Goal: Task Accomplishment & Management: Use online tool/utility

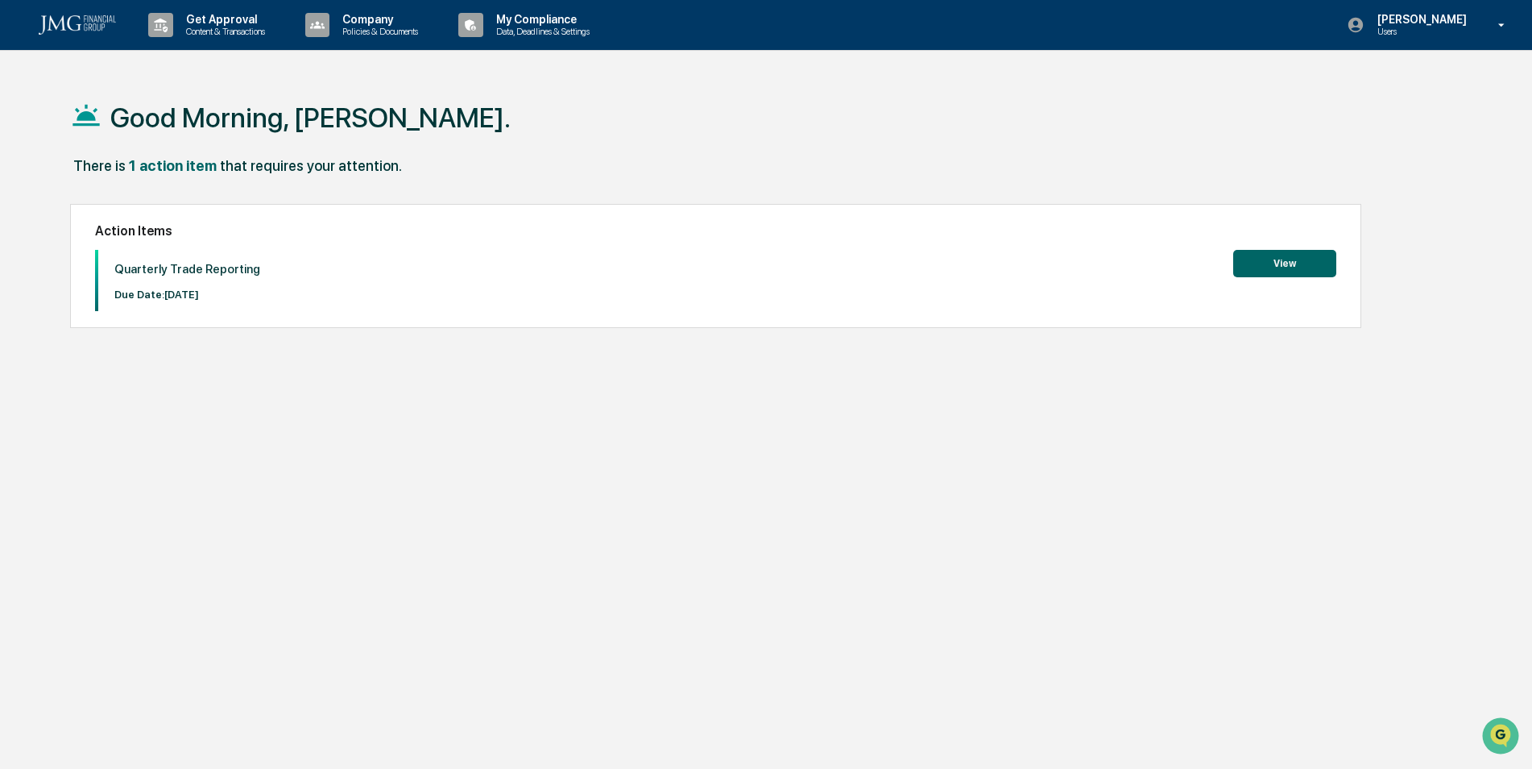
click at [1287, 266] on button "View" at bounding box center [1284, 263] width 103 height 27
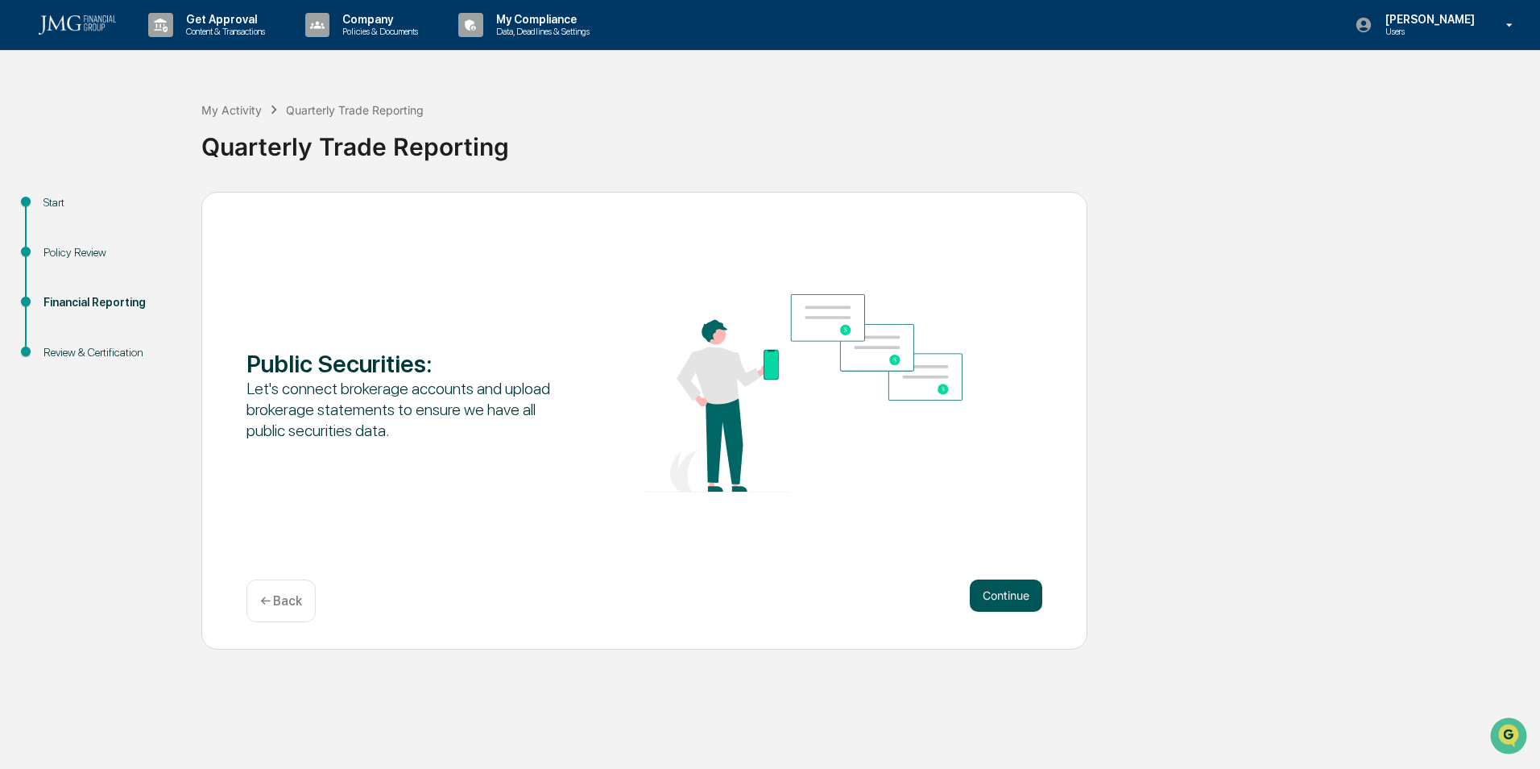
click at [1003, 598] on button "Continue" at bounding box center [1006, 595] width 73 height 32
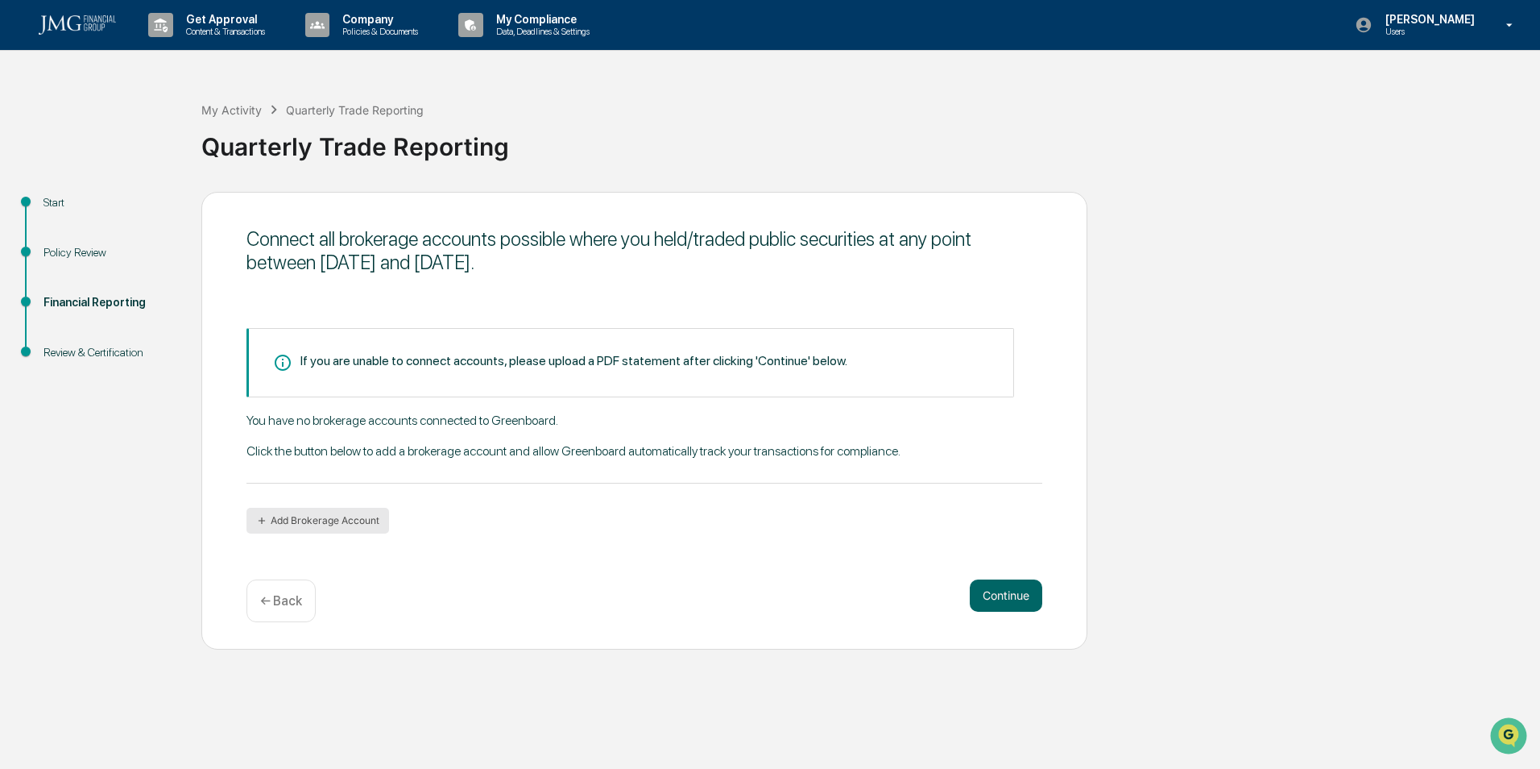
click at [350, 522] on button "Add Brokerage Account" at bounding box center [318, 521] width 143 height 26
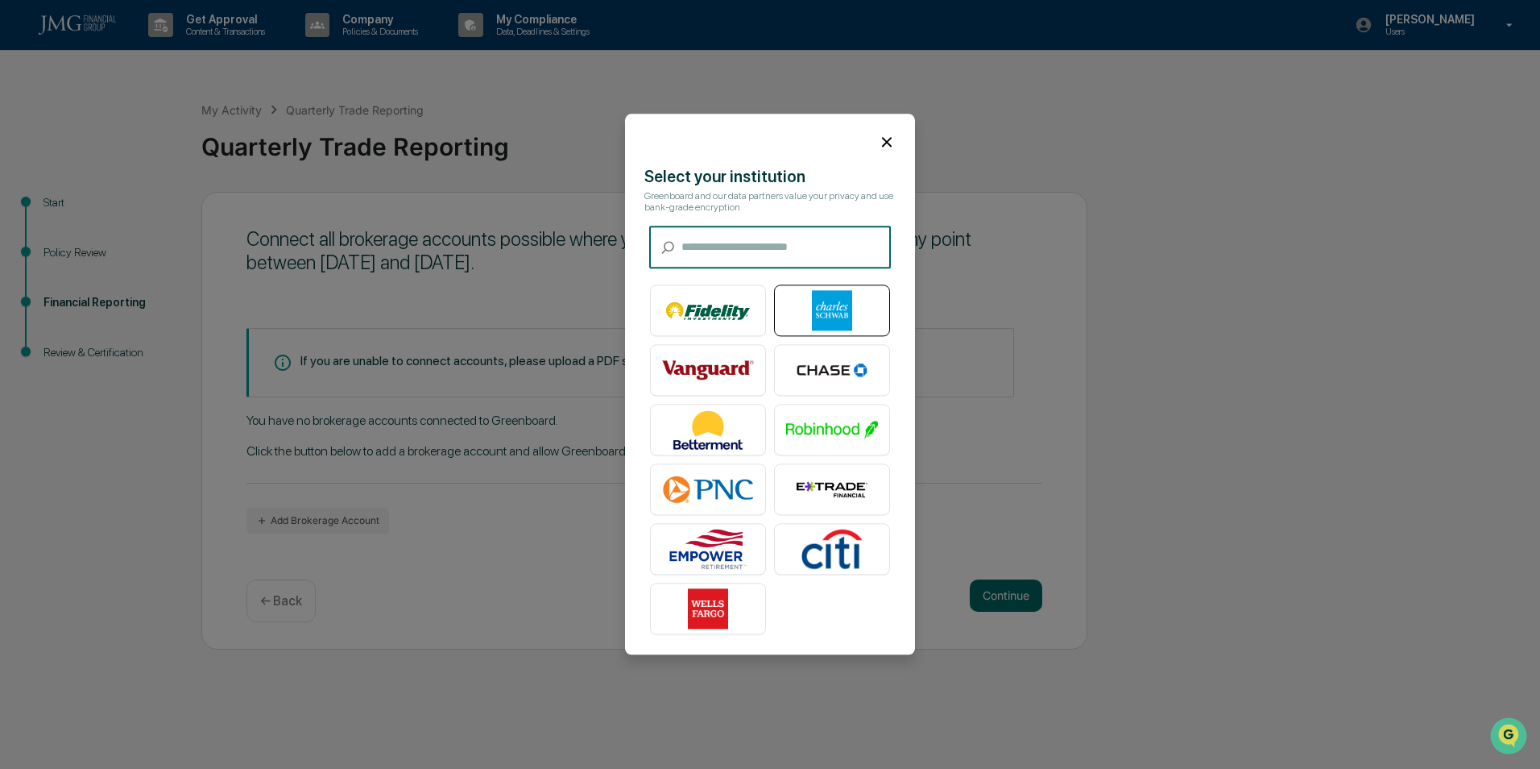
click at [832, 298] on img at bounding box center [832, 311] width 92 height 40
click at [879, 139] on icon at bounding box center [887, 142] width 18 height 18
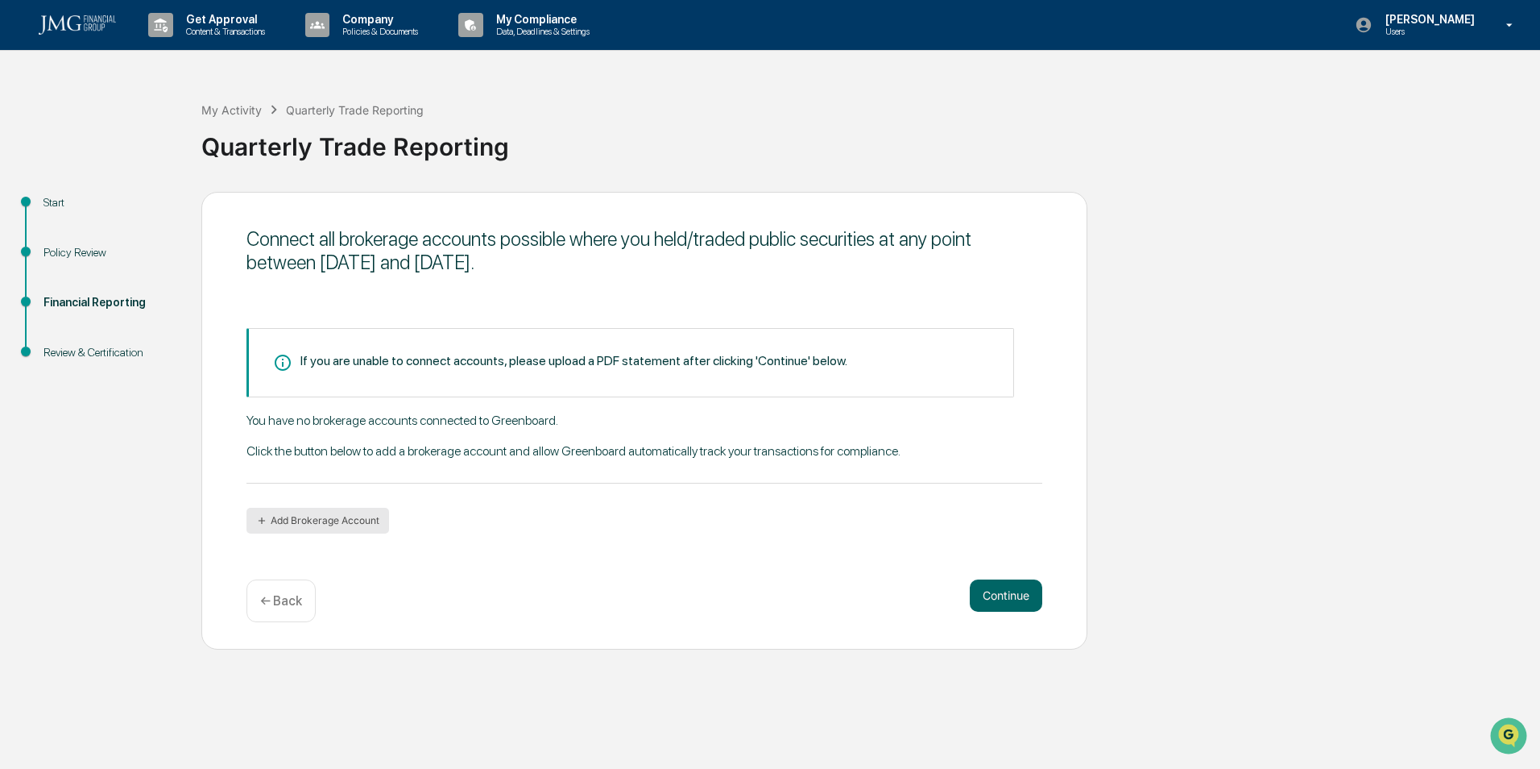
click at [351, 530] on button "Add Brokerage Account" at bounding box center [318, 521] width 143 height 26
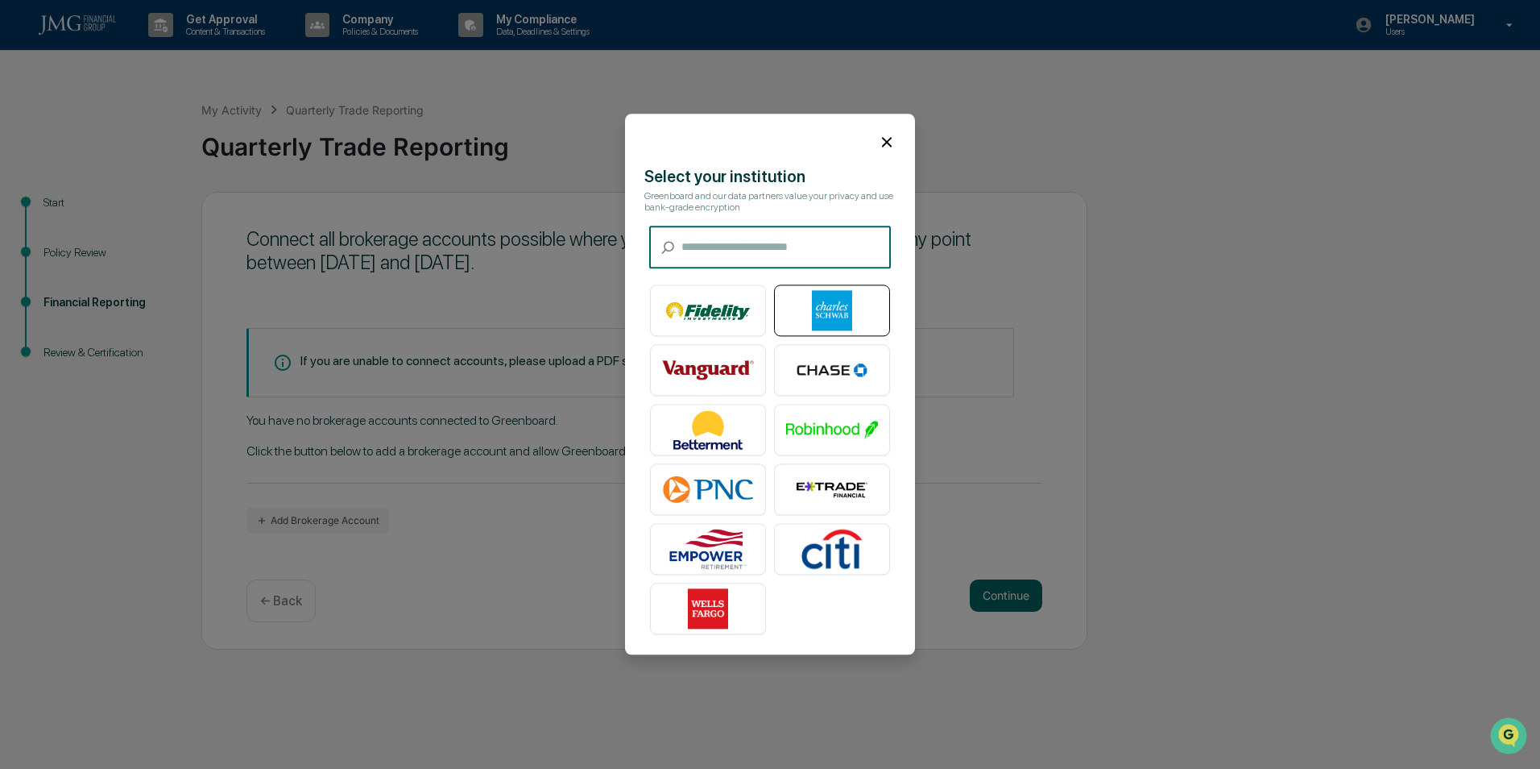
click at [827, 305] on img at bounding box center [832, 311] width 92 height 40
click at [835, 301] on img at bounding box center [832, 311] width 92 height 40
click at [878, 133] on icon at bounding box center [887, 142] width 18 height 18
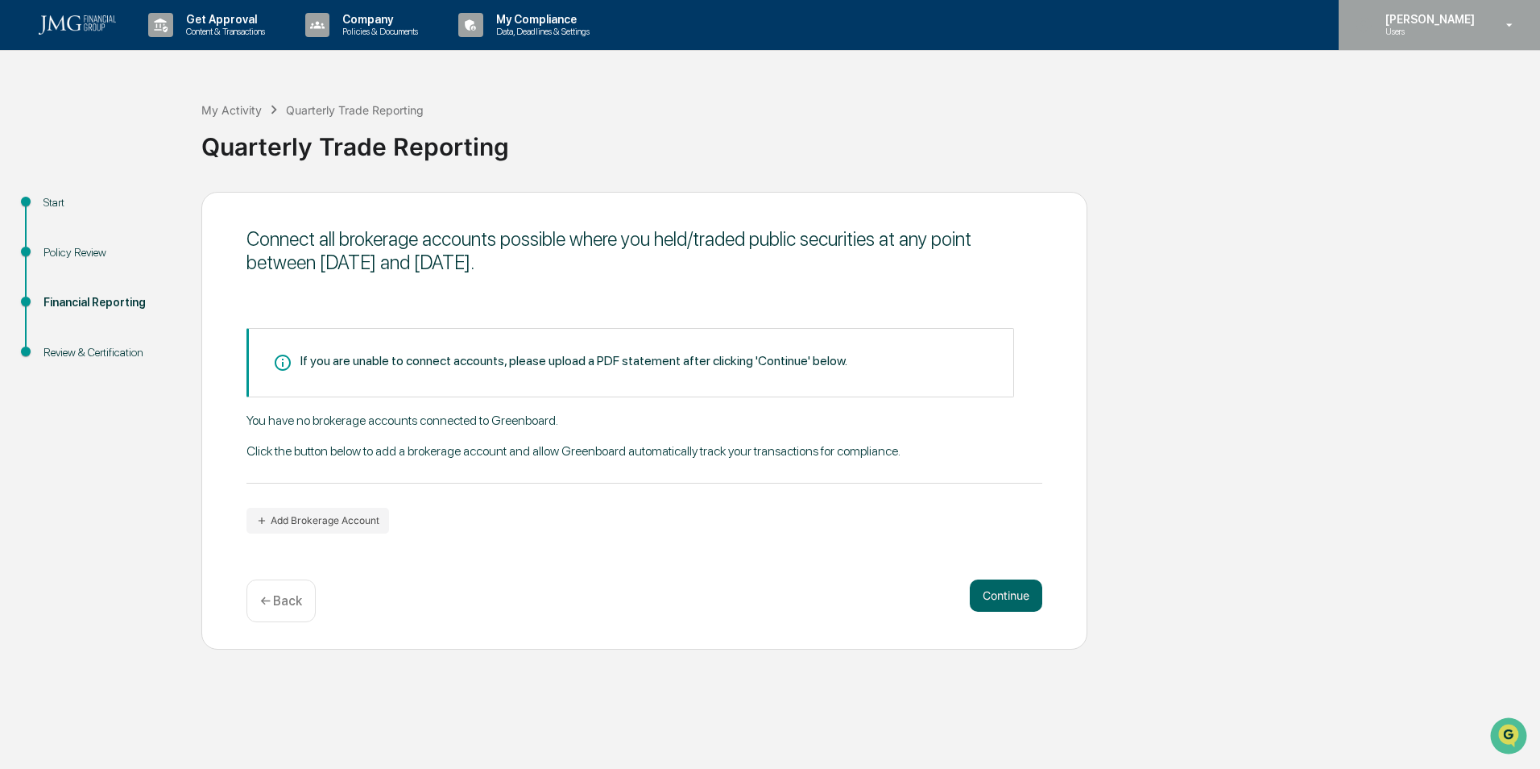
click at [1429, 23] on p "[PERSON_NAME]" at bounding box center [1428, 19] width 110 height 13
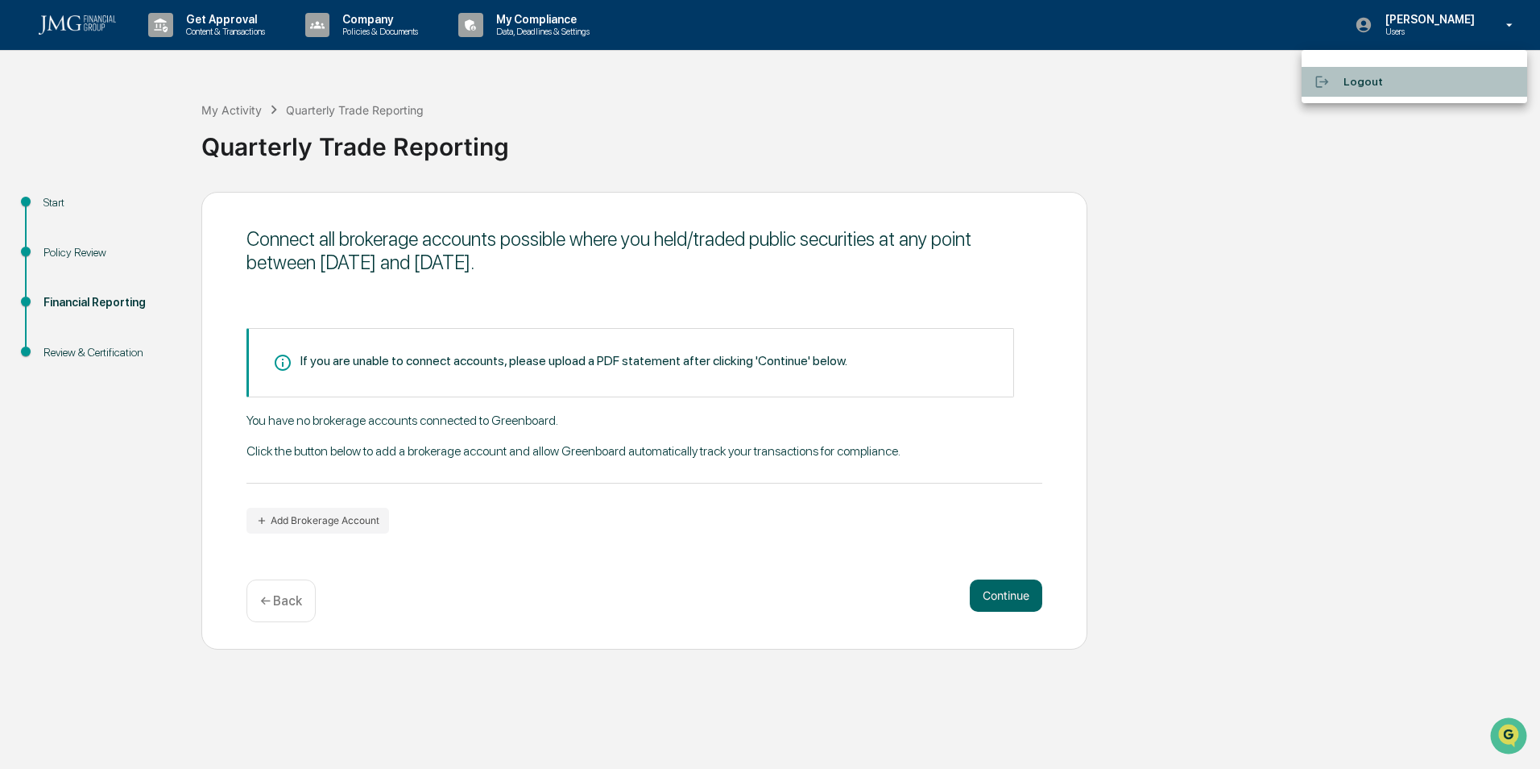
click at [1384, 89] on li "Logout" at bounding box center [1415, 82] width 226 height 30
